Goal: Task Accomplishment & Management: Manage account settings

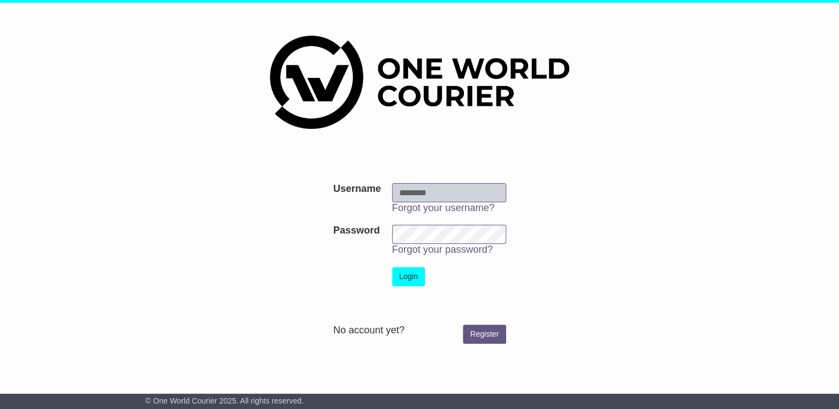
type input "**********"
click at [409, 275] on button "Login" at bounding box center [408, 276] width 33 height 19
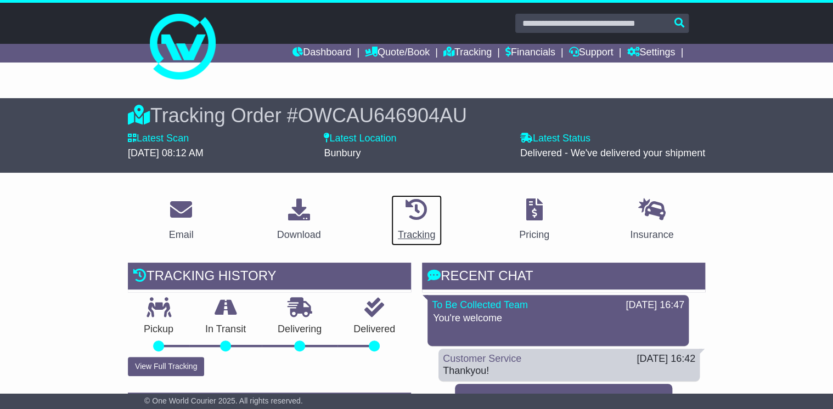
click at [424, 211] on icon at bounding box center [416, 210] width 22 height 22
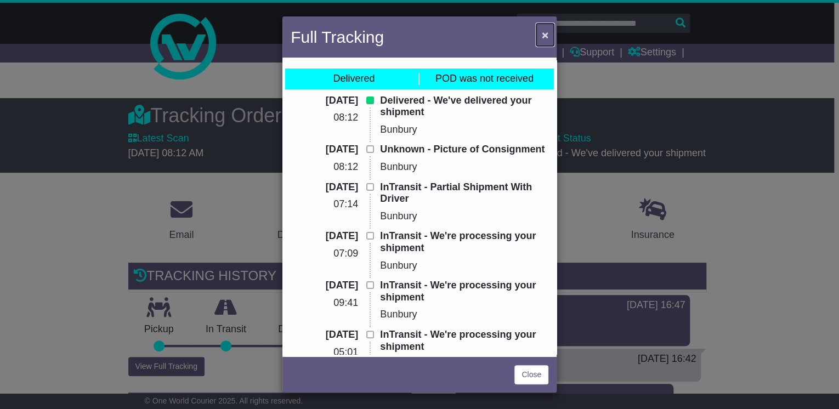
click at [543, 33] on span "×" at bounding box center [545, 35] width 7 height 13
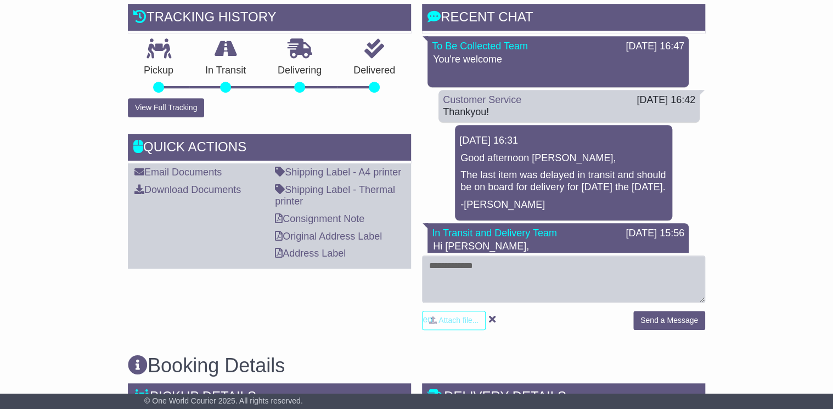
scroll to position [263, 0]
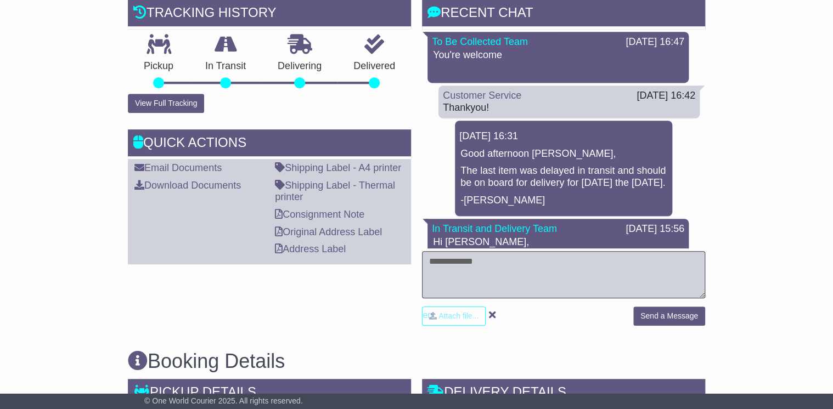
click at [445, 264] on textarea at bounding box center [563, 274] width 283 height 47
type textarea "**********"
click at [675, 319] on button "Send a Message" at bounding box center [669, 316] width 72 height 19
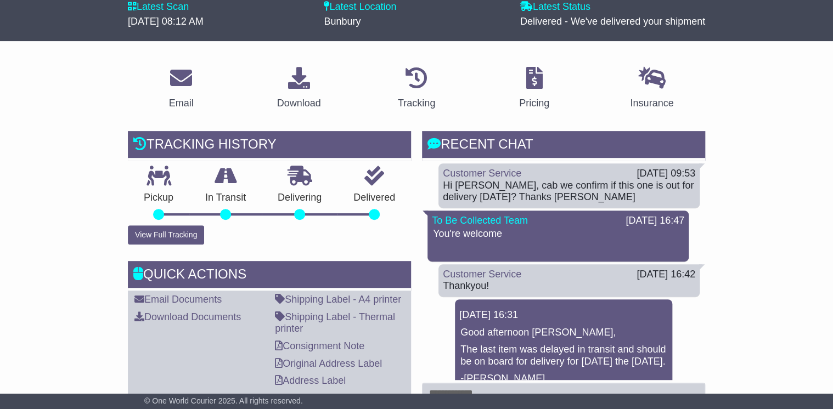
scroll to position [132, 0]
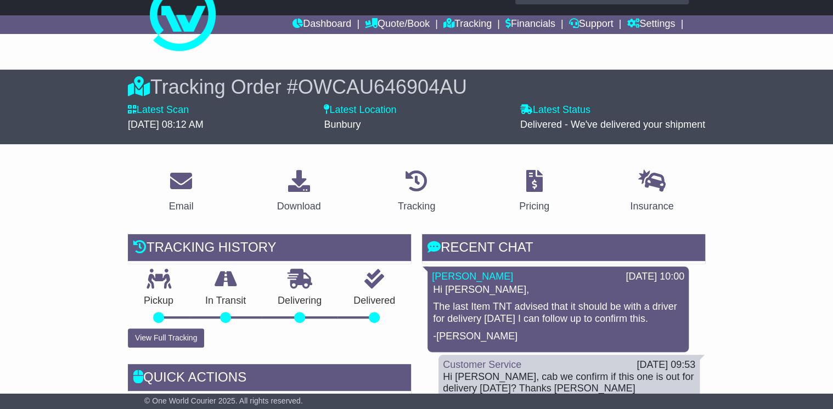
scroll to position [44, 0]
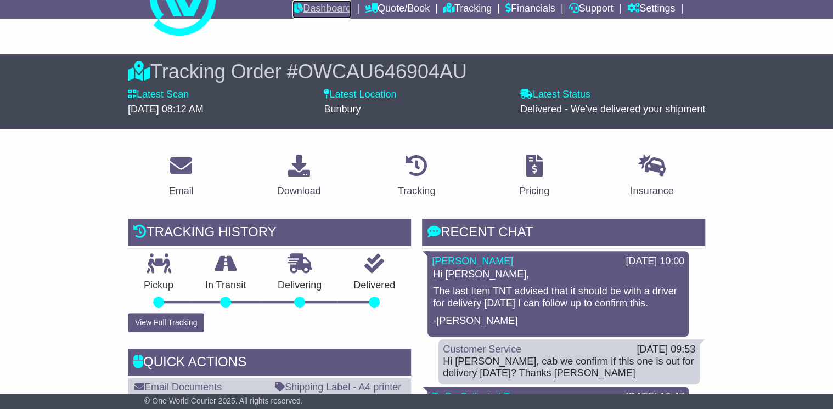
click at [319, 4] on link "Dashboard" at bounding box center [321, 9] width 59 height 19
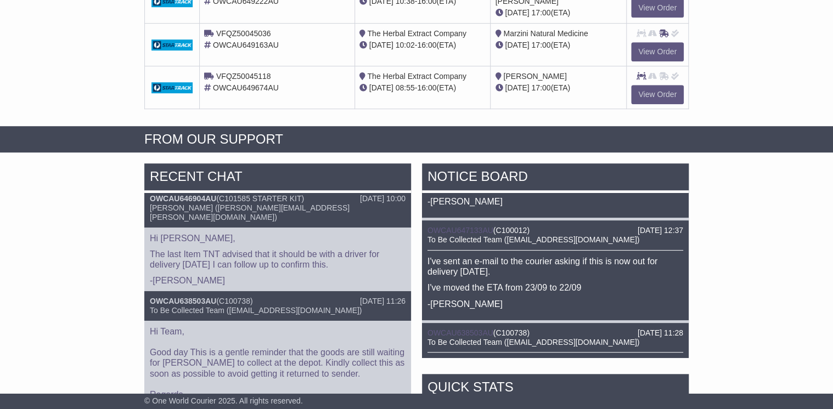
scroll to position [13, 0]
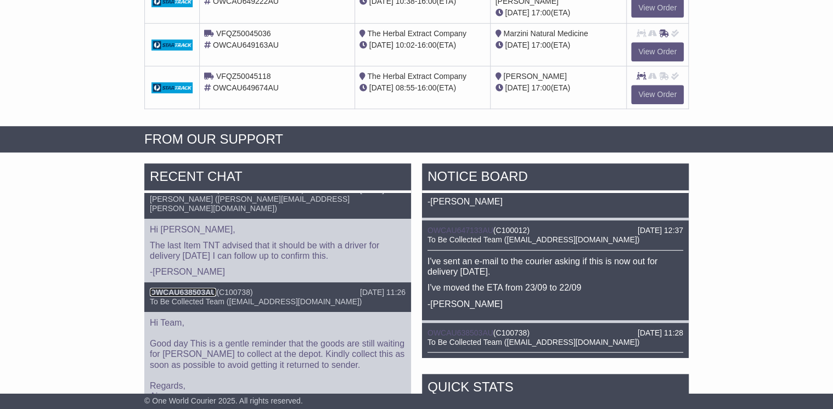
click at [194, 288] on link "OWCAU638503AU" at bounding box center [183, 292] width 66 height 9
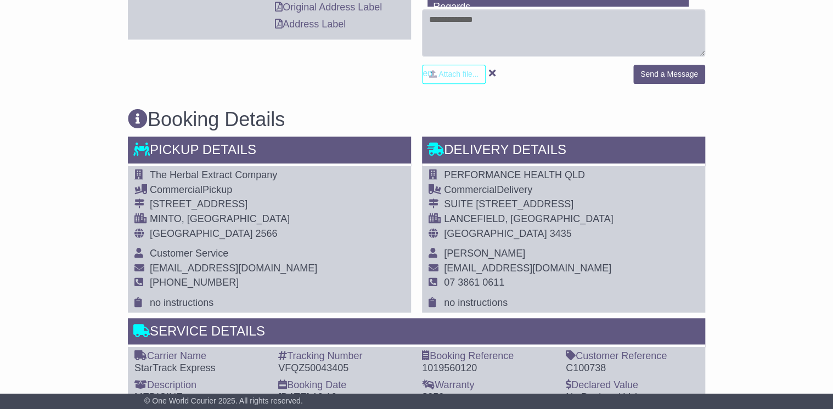
scroll to position [527, 0]
